Goal: Task Accomplishment & Management: Manage account settings

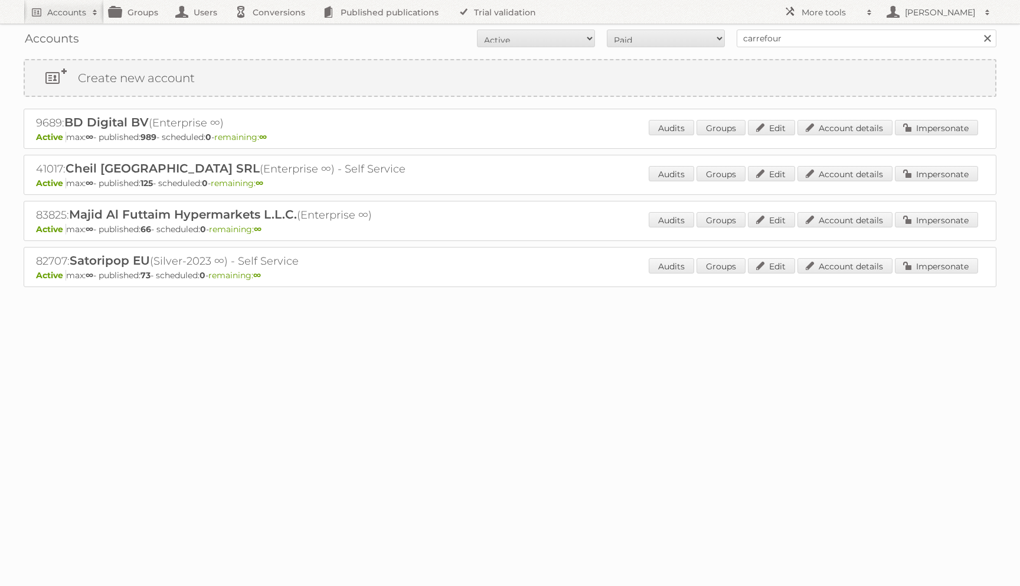
click at [908, 182] on div "Audits Groups Edit Account details Impersonate" at bounding box center [813, 175] width 329 height 18
click at [908, 176] on link "Impersonate" at bounding box center [936, 173] width 83 height 15
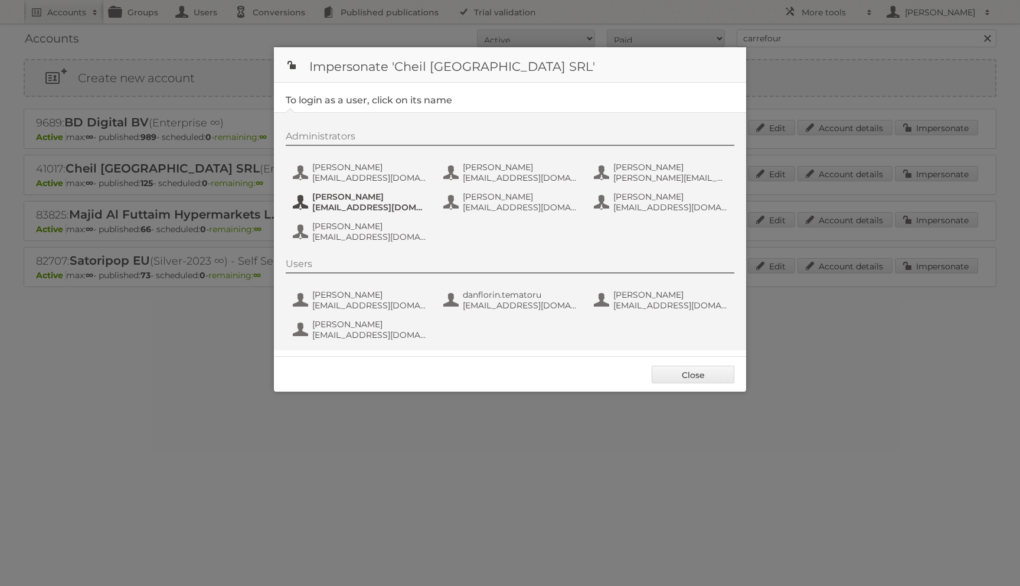
click at [384, 192] on span "Dana Radulescu" at bounding box center [369, 196] width 115 height 11
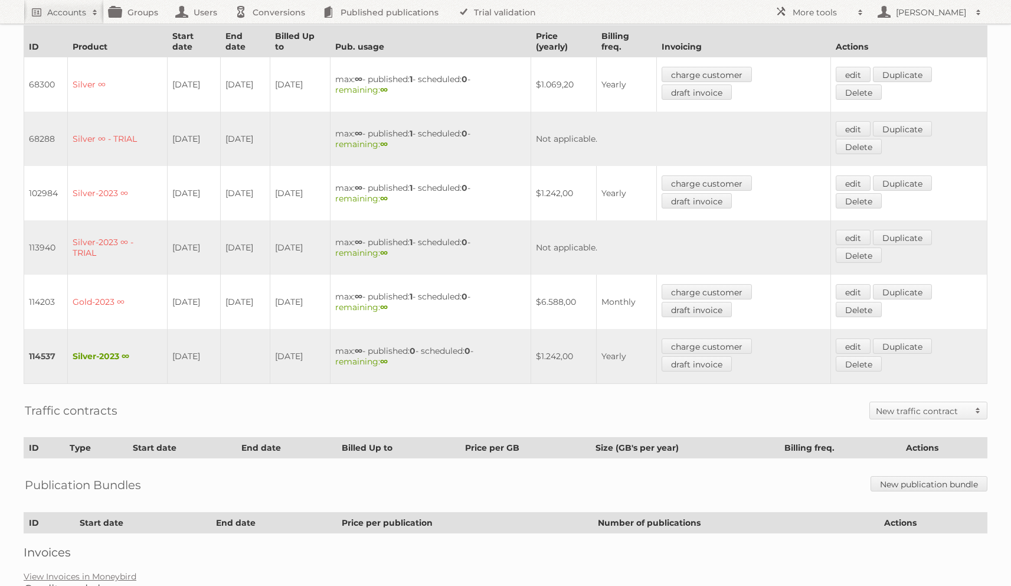
scroll to position [309, 0]
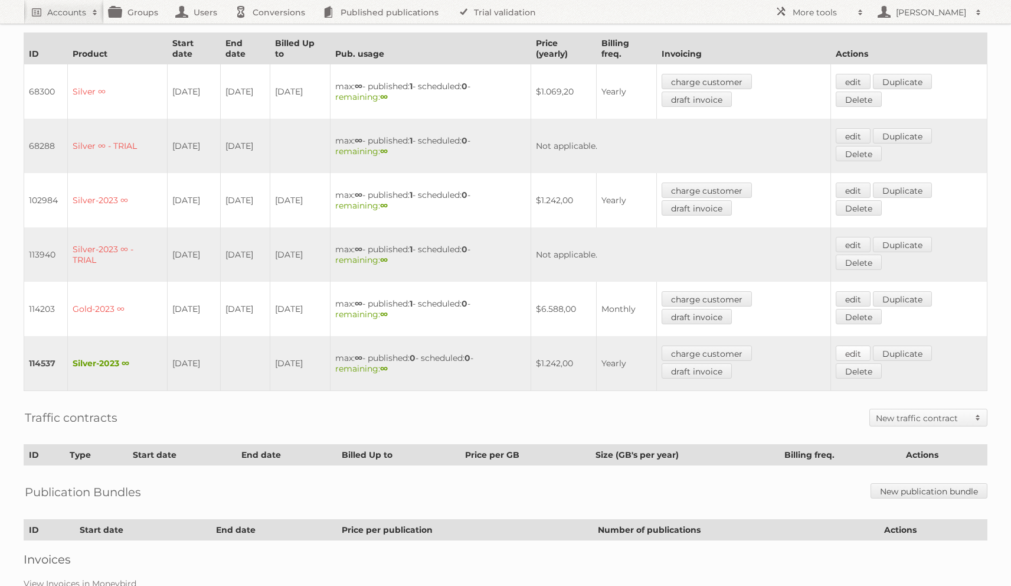
click at [855, 345] on link "edit" at bounding box center [853, 352] width 35 height 15
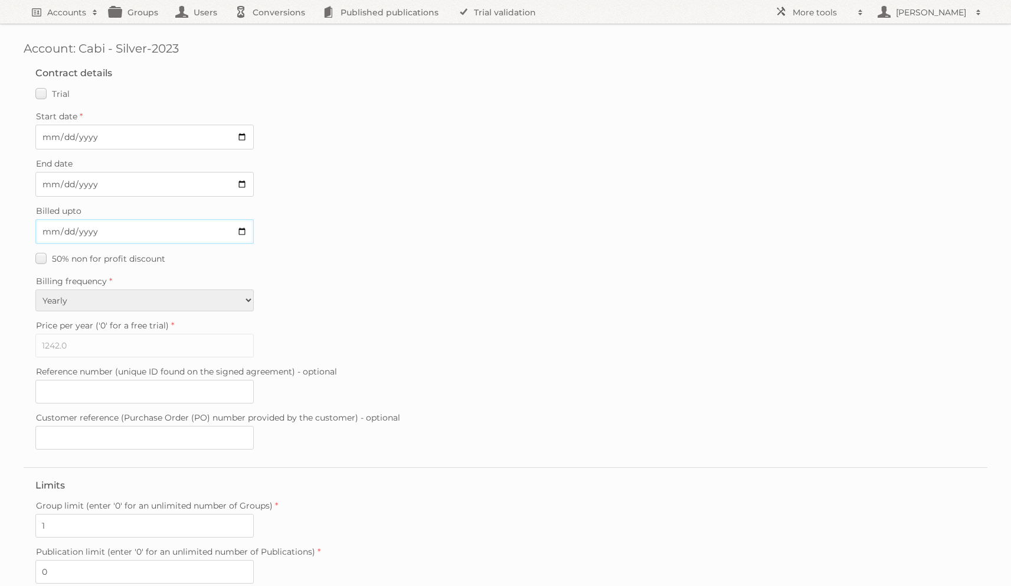
click at [46, 229] on input "2026-08-22" at bounding box center [144, 231] width 218 height 25
click at [61, 228] on input "Billed upto" at bounding box center [144, 231] width 218 height 25
click at [73, 230] on input "Billed upto" at bounding box center [144, 231] width 218 height 25
click at [87, 232] on input "Billed upto" at bounding box center [144, 231] width 218 height 25
click at [457, 275] on label "Billing frequency" at bounding box center [505, 281] width 940 height 17
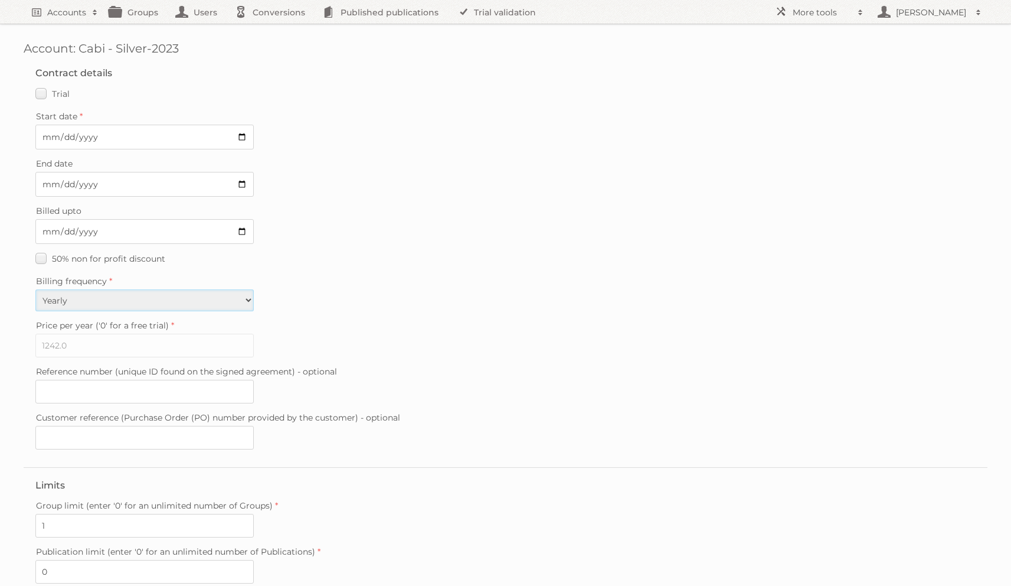
click at [254, 289] on select "Monthly Yearly" at bounding box center [144, 300] width 218 height 22
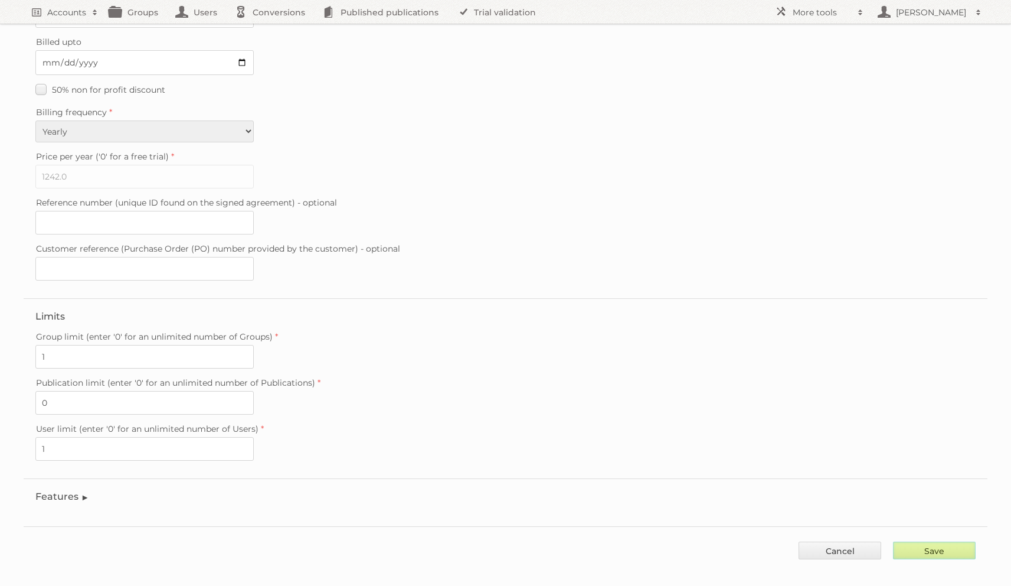
click at [962, 541] on input "Save" at bounding box center [934, 550] width 83 height 18
type input "..."
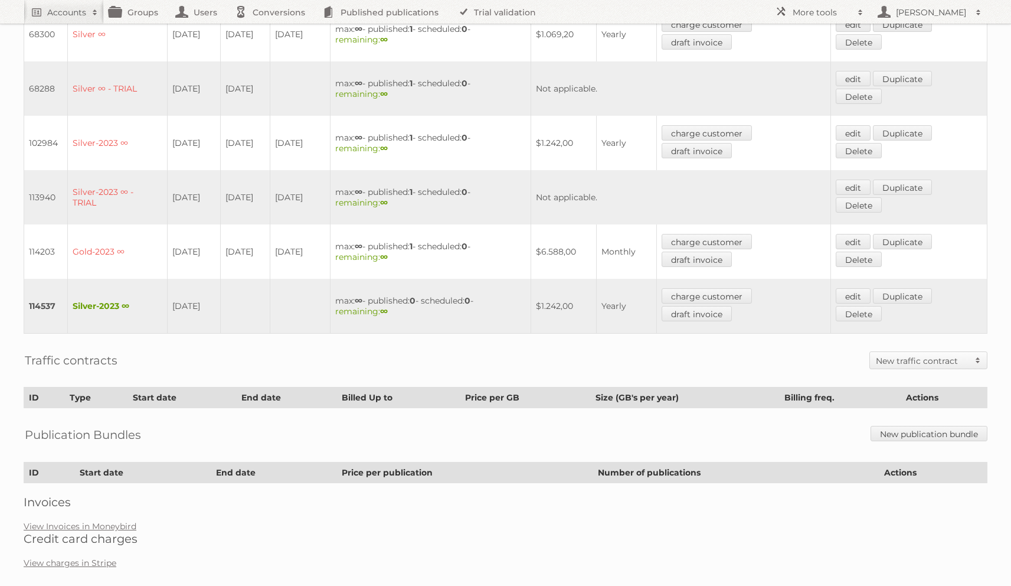
scroll to position [372, 0]
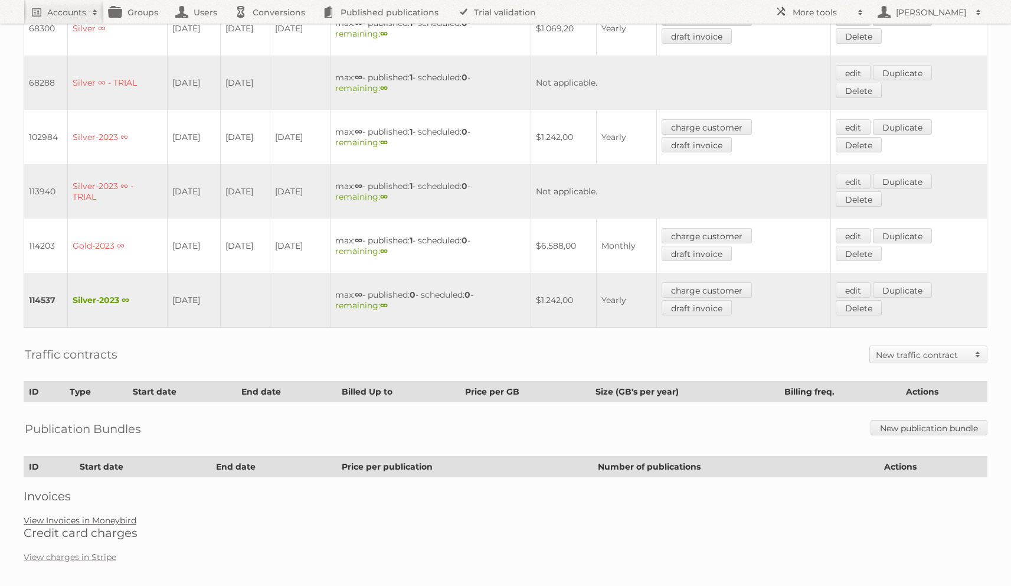
click at [115, 515] on link "View Invoices in Moneybird" at bounding box center [80, 520] width 113 height 11
click at [725, 282] on link "charge customer" at bounding box center [707, 289] width 90 height 15
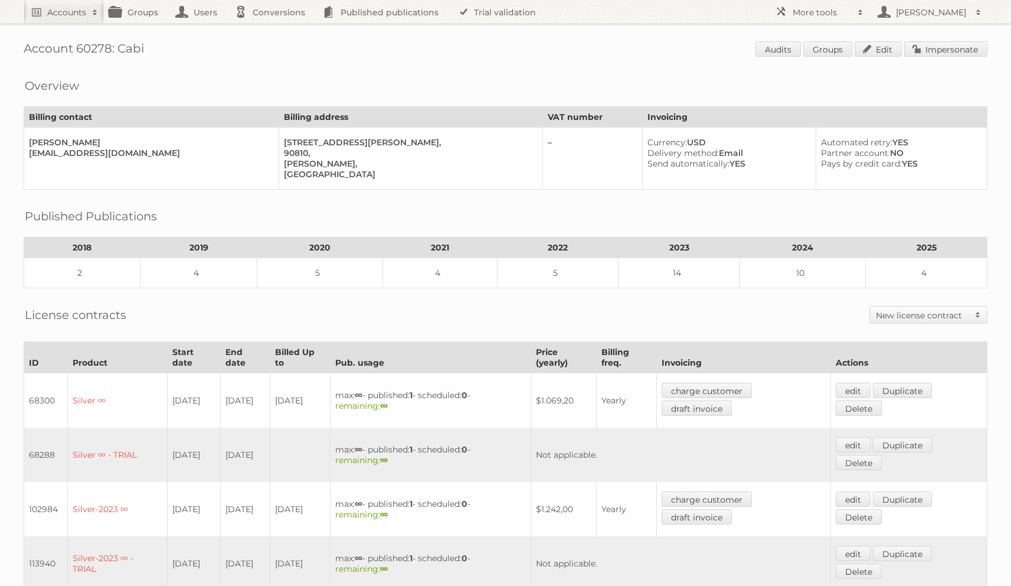
click at [485, 231] on div "Published Publications 2018 2019 2020 2021 2022 2023 2024 2025 2 4 5 4 5 14 10 4" at bounding box center [506, 244] width 964 height 87
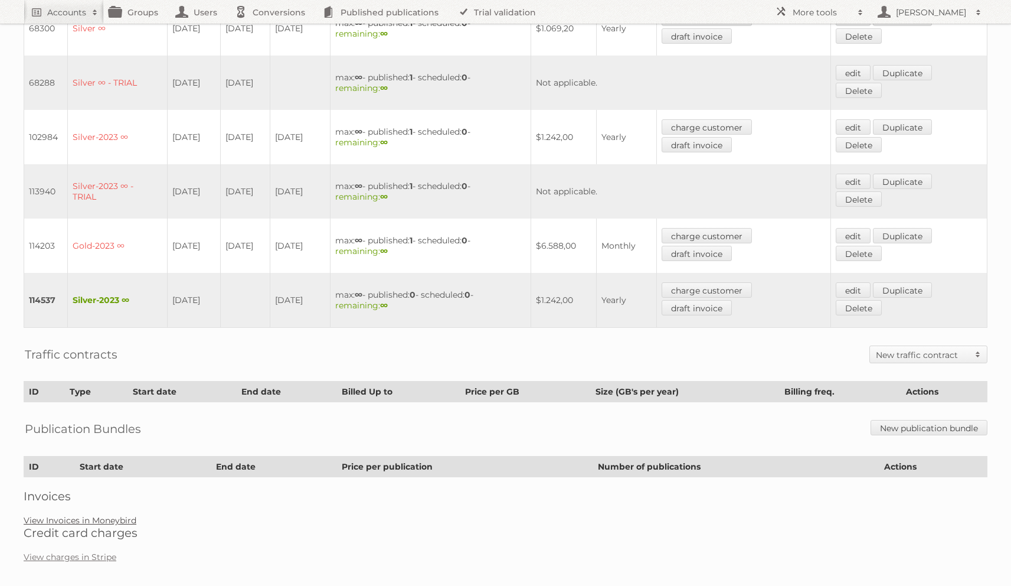
click at [82, 515] on link "View Invoices in Moneybird" at bounding box center [80, 520] width 113 height 11
click at [96, 551] on link "View charges in Stripe" at bounding box center [70, 556] width 93 height 11
click at [853, 229] on link "edit" at bounding box center [853, 235] width 35 height 15
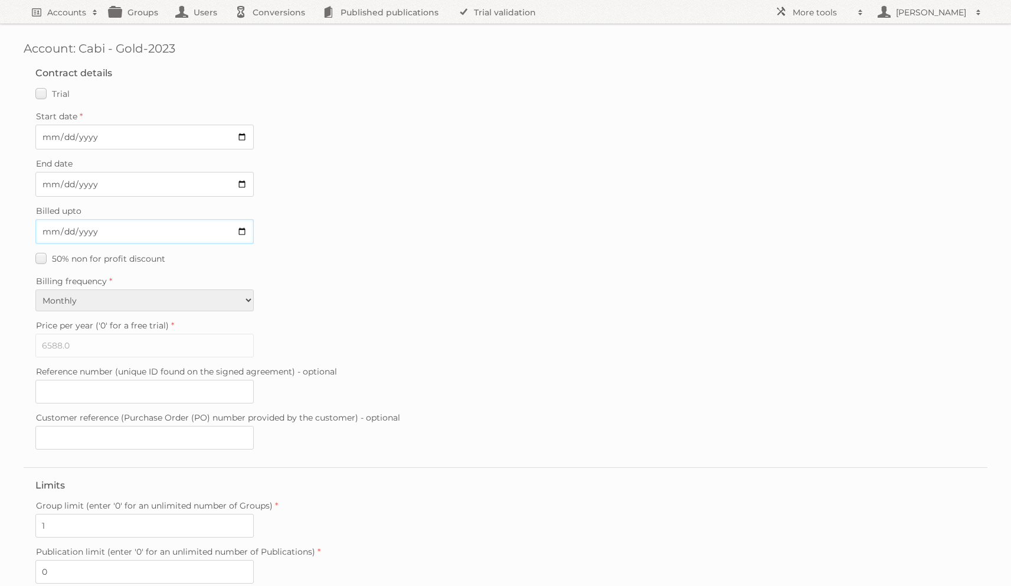
click at [60, 227] on input "[DATE]" at bounding box center [144, 231] width 218 height 25
type input "[DATE]"
type input "..."
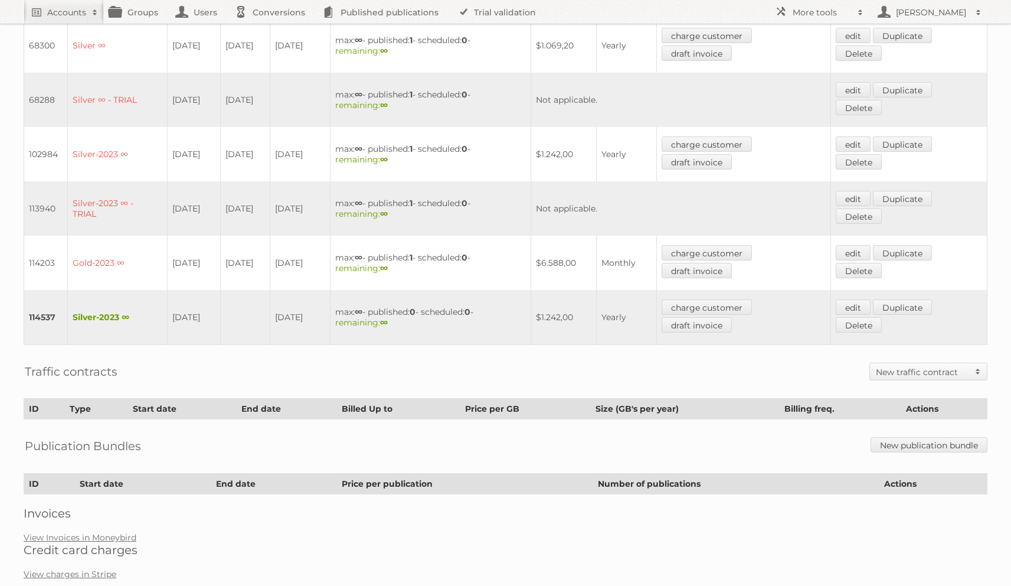
scroll to position [372, 0]
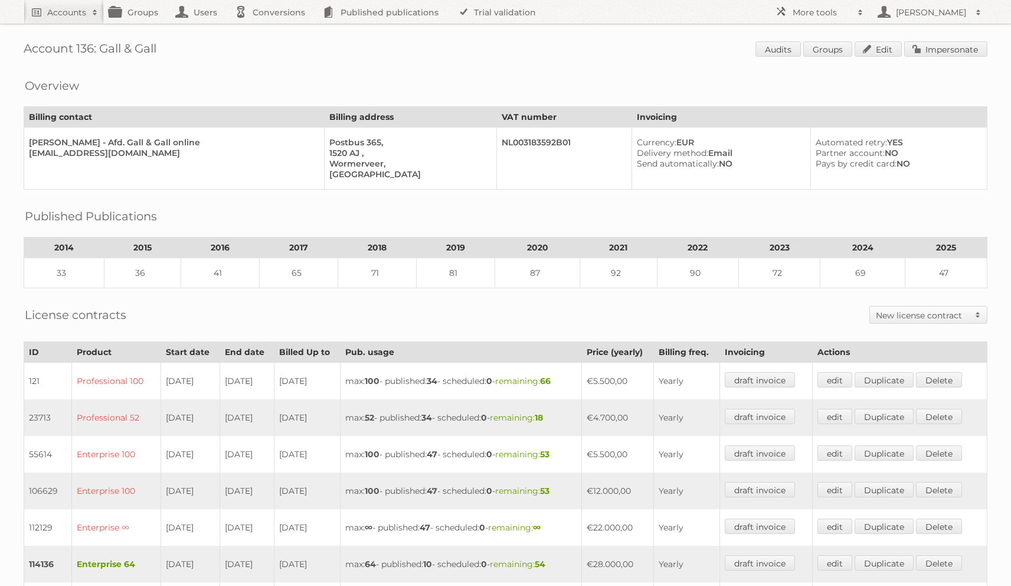
scroll to position [291, 0]
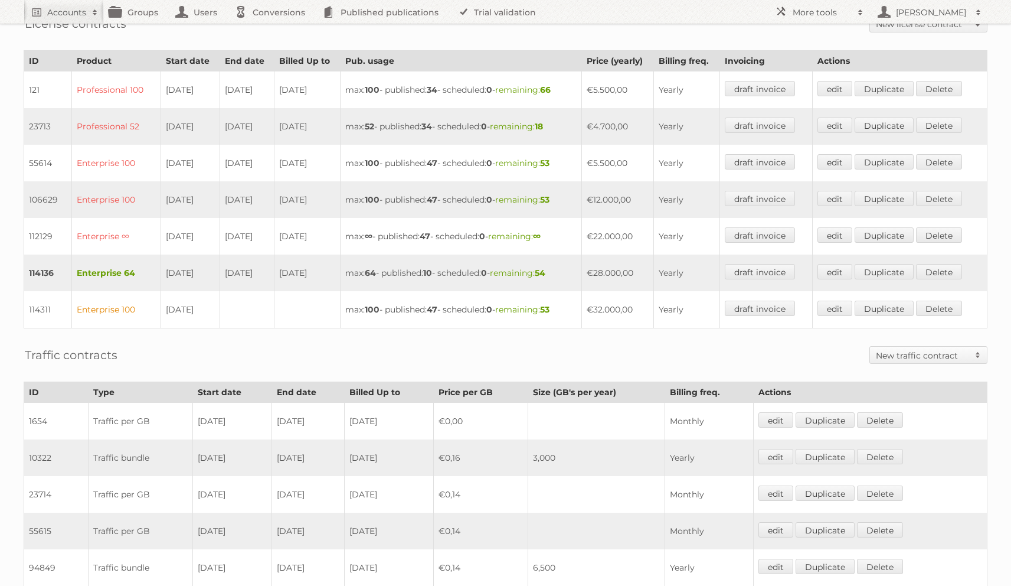
drag, startPoint x: 611, startPoint y: 268, endPoint x: 629, endPoint y: 266, distance: 18.4
click at [629, 266] on td "€28.000,00" at bounding box center [617, 272] width 73 height 37
drag, startPoint x: 608, startPoint y: 300, endPoint x: 656, endPoint y: 304, distance: 48.6
click at [654, 304] on td "€32.000,00" at bounding box center [617, 309] width 73 height 37
click at [615, 263] on td "€28.000,00" at bounding box center [617, 272] width 73 height 37
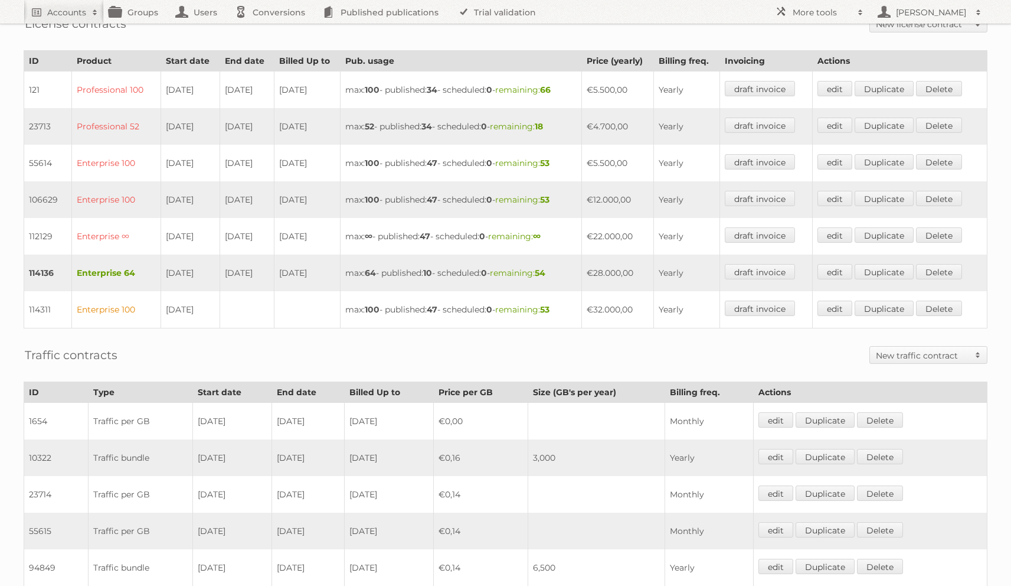
drag, startPoint x: 617, startPoint y: 269, endPoint x: 605, endPoint y: 270, distance: 11.9
click at [605, 270] on td "€28.000,00" at bounding box center [617, 272] width 73 height 37
